Goal: Navigation & Orientation: Find specific page/section

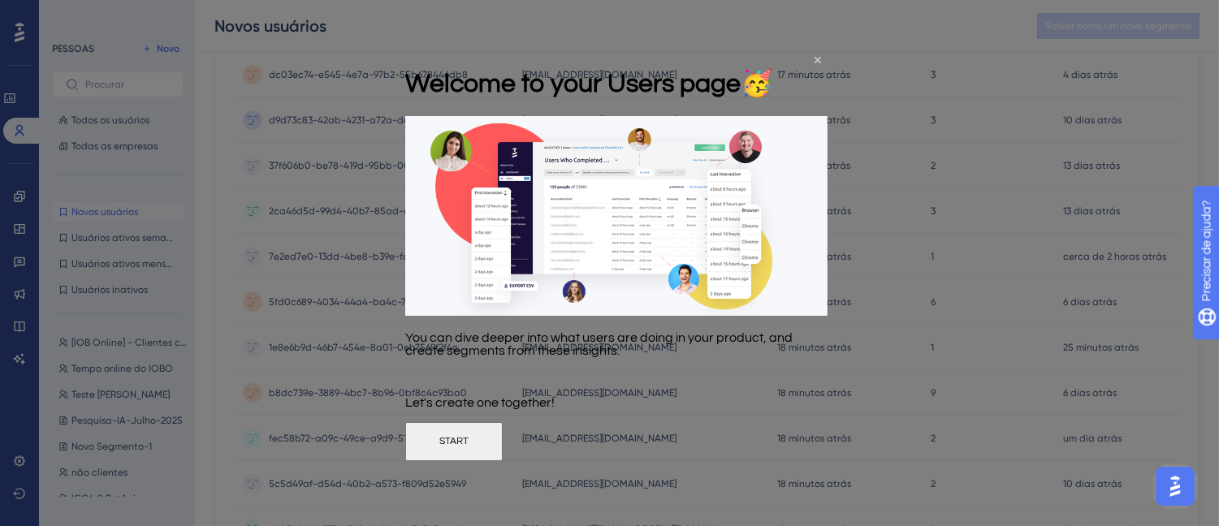
scroll to position [220, 0]
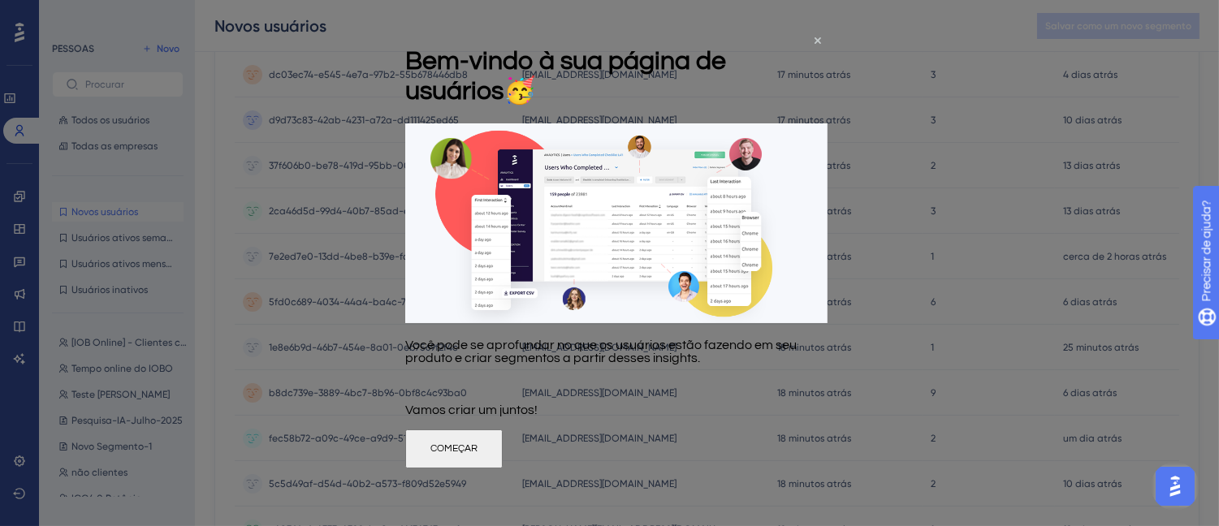
click at [915, 45] on div at bounding box center [609, 263] width 1219 height 526
click at [810, 43] on div "Bem-vindo à sua página de usuários 🥳" at bounding box center [616, 76] width 422 height 93
click at [820, 44] on div "Bem-vindo à sua página de usuários 🥳" at bounding box center [616, 76] width 422 height 93
click at [817, 44] on div "Bem-vindo à sua página de usuários 🥳" at bounding box center [616, 76] width 422 height 93
click at [821, 41] on div "Bem-vindo à sua página de usuários 🥳" at bounding box center [616, 76] width 422 height 93
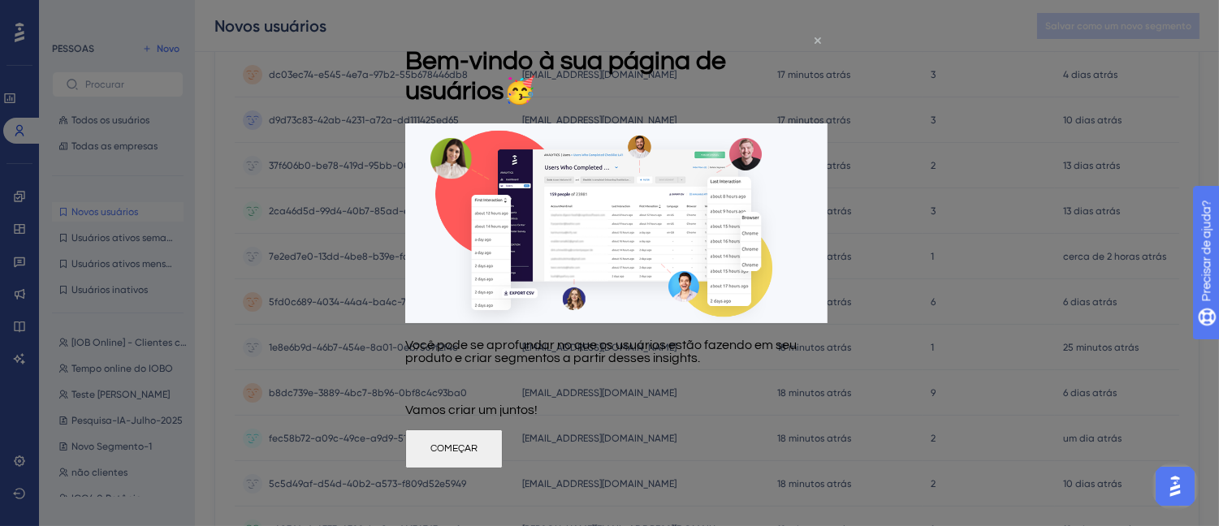
click at [816, 39] on icon "Fechar visualização" at bounding box center [817, 40] width 6 height 6
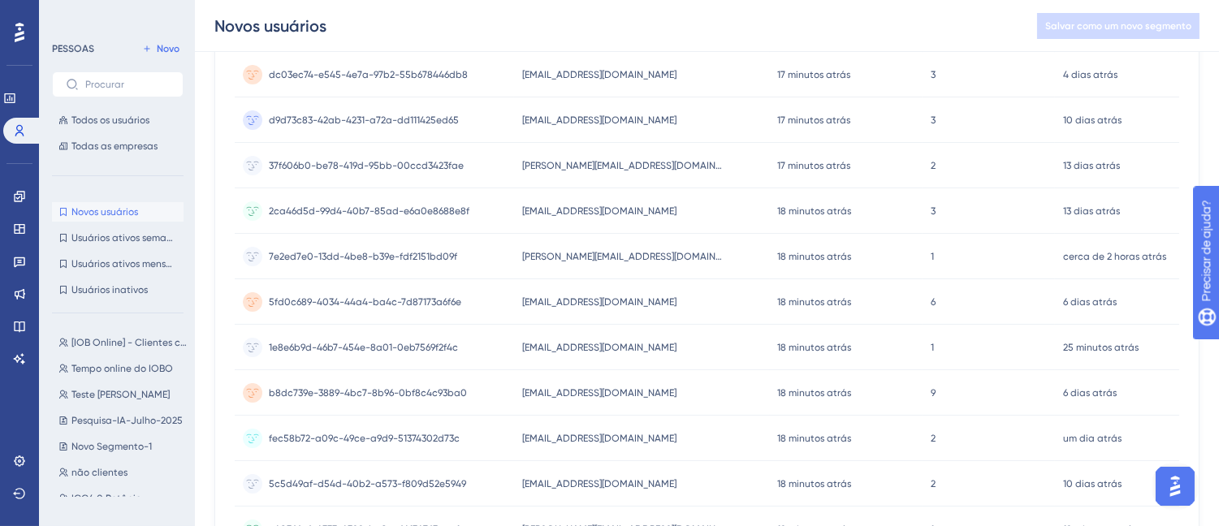
click at [926, 41] on div "Novos usuários Salvar como um novo segmento" at bounding box center [707, 26] width 1024 height 52
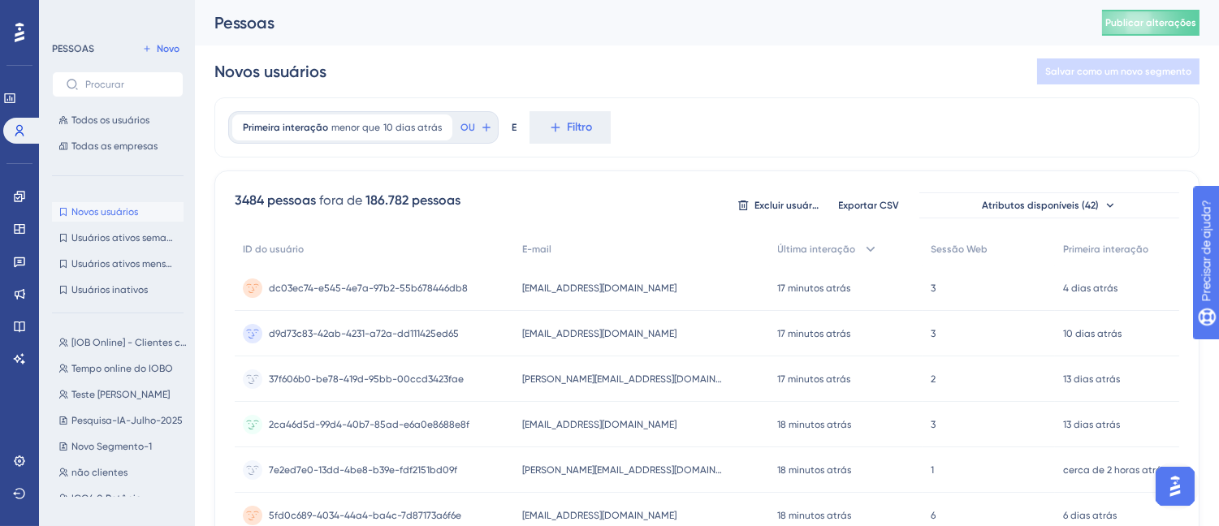
click at [11, 31] on div at bounding box center [19, 32] width 26 height 26
click at [10, 35] on div at bounding box center [19, 32] width 26 height 26
click at [11, 33] on div at bounding box center [19, 32] width 26 height 26
click at [24, 19] on div "Desempenho Usuários Noivado Widgets Opinião Atualizações de produtos Base de co…" at bounding box center [19, 263] width 39 height 526
click at [25, 24] on div at bounding box center [19, 32] width 26 height 26
